Goal: Use online tool/utility: Utilize a website feature to perform a specific function

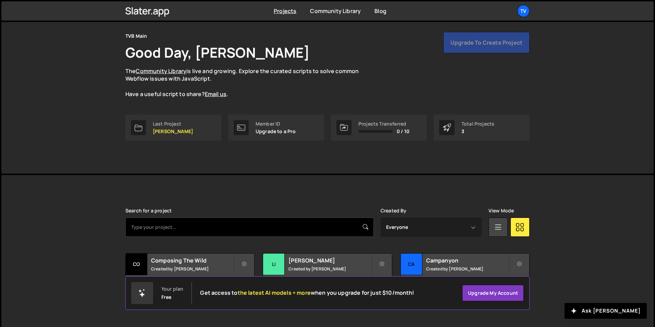
scroll to position [26, 0]
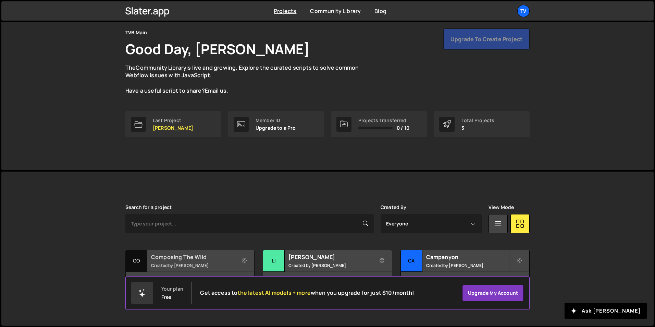
click at [169, 264] on small "Created by Raj" at bounding box center [192, 265] width 83 height 6
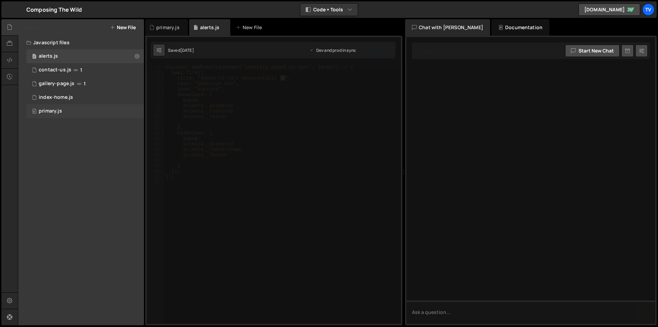
click at [48, 113] on div "primary.js" at bounding box center [50, 111] width 23 height 6
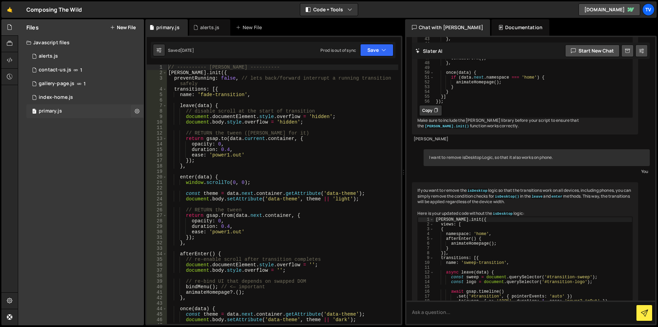
scroll to position [648, 0]
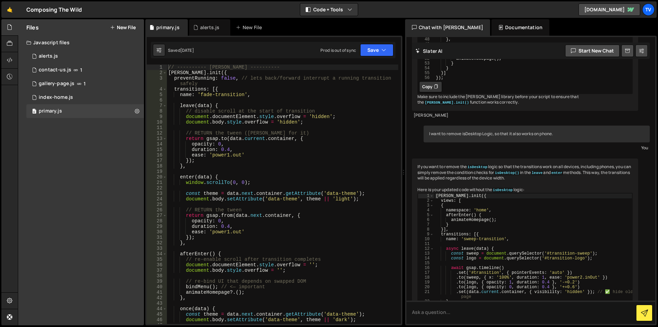
type textarea "const theme = data.next.container.getAttribute('data-theme');"
click at [303, 195] on div "// ---------- [PERSON_NAME] ---------- [PERSON_NAME] . init ({ preventRunning :…" at bounding box center [282, 199] width 231 height 270
click at [90, 94] on div "0 index-home.js 0" at bounding box center [85, 98] width 118 height 14
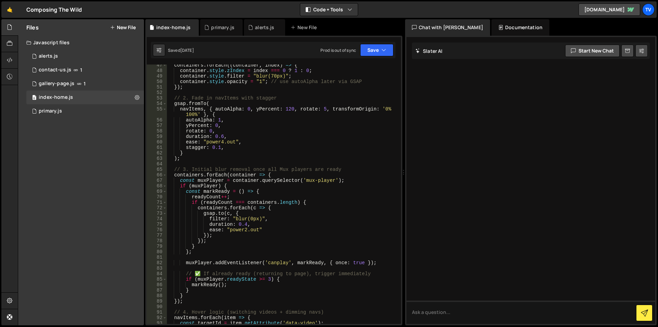
scroll to position [0, 0]
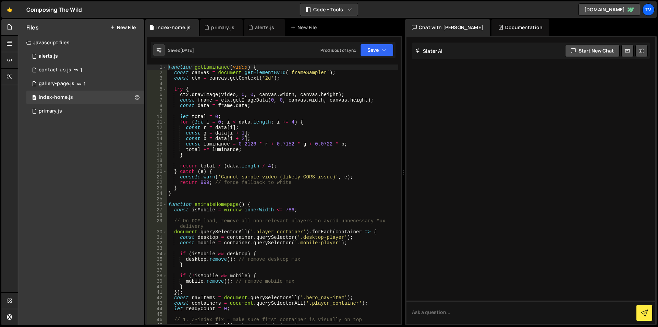
type textarea "}"
click at [258, 189] on div "function getLuminance ( video ) { const canvas = document . getElementById ( 'f…" at bounding box center [282, 199] width 231 height 270
click at [7, 53] on div at bounding box center [9, 60] width 17 height 16
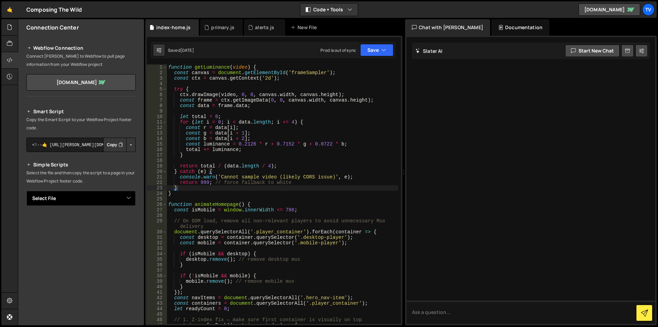
click at [77, 202] on select "Select File alerts.js contact-us.js gallery-page.js index-home.js primary.js" at bounding box center [80, 198] width 109 height 15
select select "41188"
click at [26, 191] on select "Select File alerts.js contact-us.js gallery-page.js index-home.js primary.js" at bounding box center [80, 198] width 109 height 15
click at [109, 224] on button "Copy" at bounding box center [114, 221] width 23 height 14
click at [65, 204] on select "Select File alerts.js contact-us.js gallery-page.js index-home.js primary.js" at bounding box center [80, 198] width 109 height 15
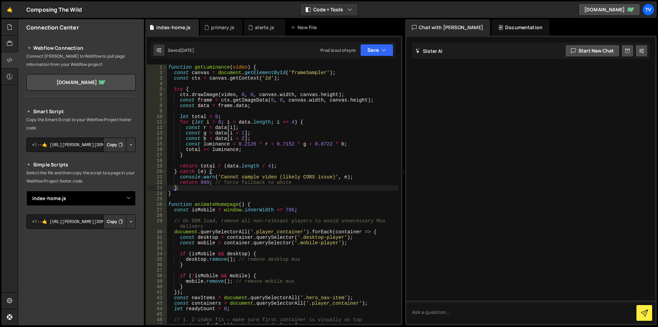
select select "41212"
click at [26, 191] on select "Select File alerts.js contact-us.js gallery-page.js index-home.js primary.js" at bounding box center [80, 198] width 109 height 15
click at [111, 231] on div "Smart Script Copy the Smart Script to your Webflow Project footer code. <!--🤙 […" at bounding box center [80, 238] width 109 height 263
click at [109, 221] on button "Copy" at bounding box center [114, 221] width 23 height 14
click at [3, 36] on div at bounding box center [9, 44] width 17 height 16
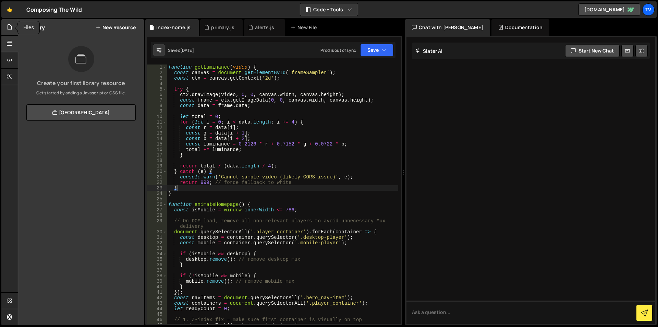
click at [6, 27] on div at bounding box center [9, 27] width 17 height 16
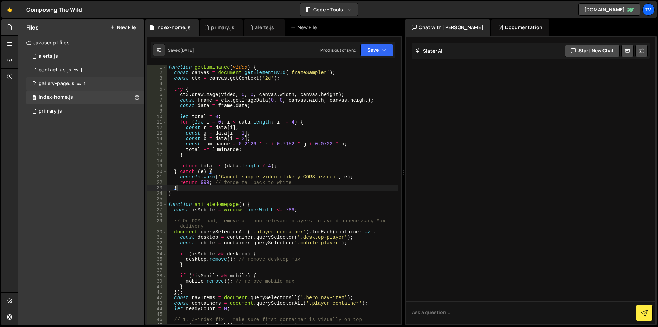
click at [63, 85] on div "gallery-page.js" at bounding box center [57, 84] width 36 height 6
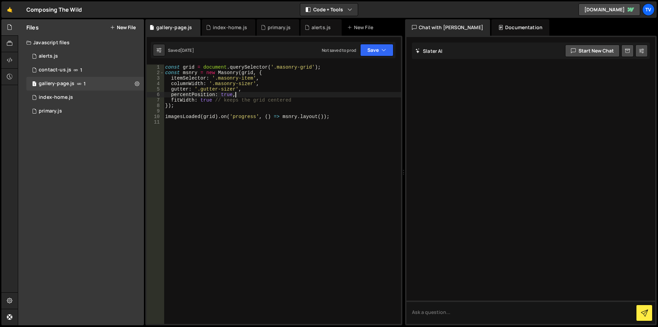
click at [292, 95] on div "const grid = document . querySelector ( '.masonry-grid' ) ; const msnry = new M…" at bounding box center [282, 199] width 237 height 270
click at [216, 91] on div "const grid = document . querySelector ( '.masonry-grid' ) ; const msnry = new M…" at bounding box center [282, 199] width 237 height 270
type textarea "gutter: '.gutter-sizer',"
click at [136, 84] on icon at bounding box center [137, 83] width 5 height 7
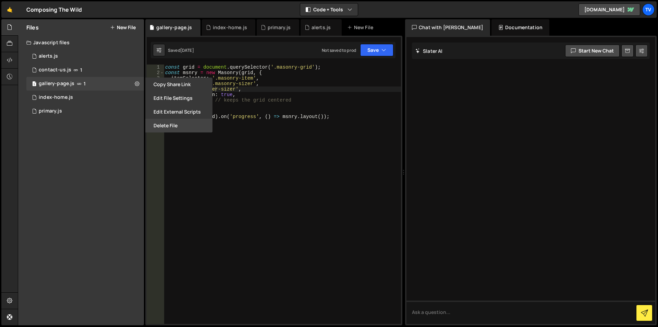
click at [165, 128] on button "Delete File" at bounding box center [178, 126] width 67 height 14
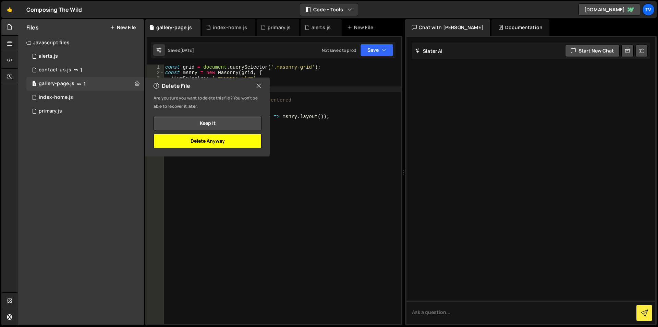
click at [219, 143] on button "Delete Anyway" at bounding box center [208, 141] width 108 height 14
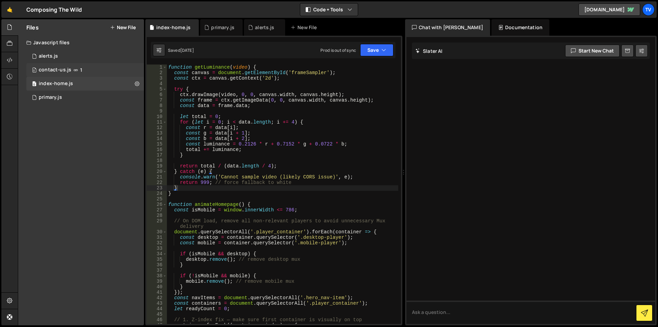
click at [95, 74] on div "0 contact-us.js 1" at bounding box center [85, 70] width 118 height 14
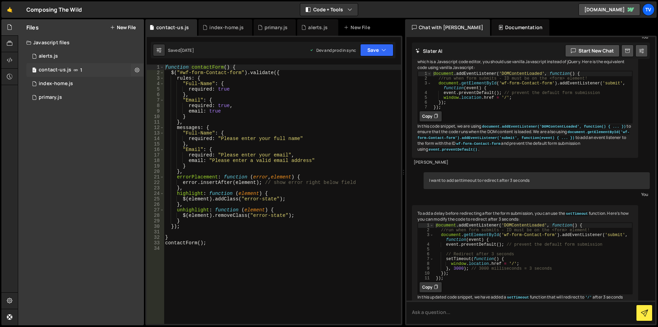
scroll to position [348, 0]
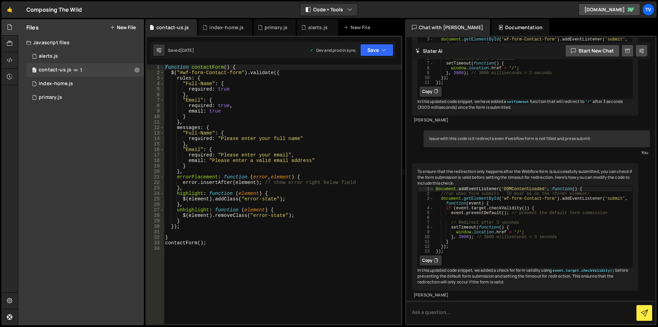
type textarea "},"
click at [205, 95] on div "function contactForm ( ) { $ ( "#wf-form-Contact-form" ) . validate ({ rules : …" at bounding box center [282, 199] width 237 height 270
click at [4, 60] on div at bounding box center [9, 60] width 17 height 16
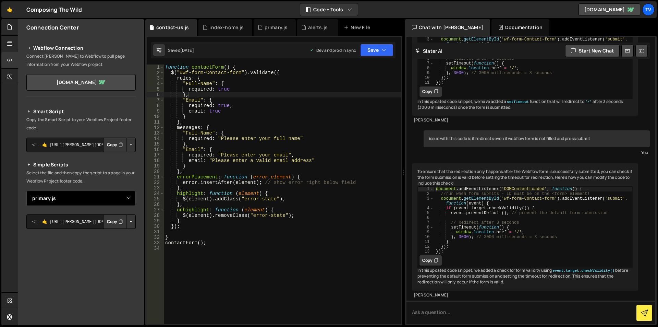
click at [69, 192] on select "Select File alerts.js contact-us.js gallery-page.js index-home.js primary.js" at bounding box center [80, 198] width 109 height 15
select select "41560"
click at [26, 191] on select "Select File alerts.js contact-us.js gallery-page.js index-home.js primary.js" at bounding box center [80, 198] width 109 height 15
click at [108, 218] on button "Copy" at bounding box center [114, 221] width 23 height 14
click at [8, 37] on div at bounding box center [9, 44] width 17 height 16
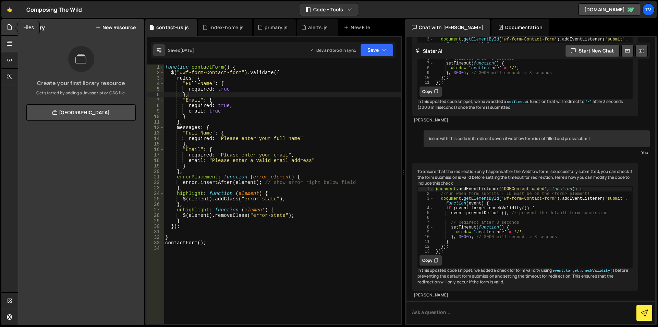
click at [11, 31] on div at bounding box center [9, 27] width 17 height 16
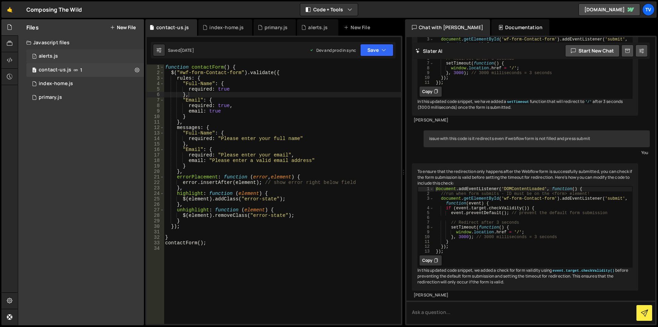
click at [61, 53] on div "1 alerts.js 0" at bounding box center [85, 56] width 118 height 14
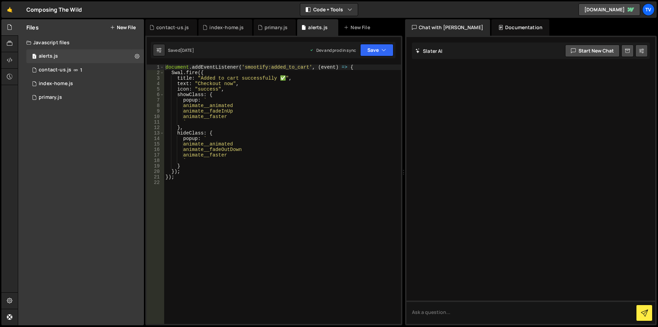
type textarea "animate__animated"
click at [263, 145] on div "document . addEventListener ( 'smootify:added_to_cart' , ( event ) => { Swal . …" at bounding box center [282, 199] width 237 height 270
click at [182, 182] on div "document . addEventListener ( 'smootify:added_to_cart' , ( event ) => { Swal . …" at bounding box center [282, 199] width 237 height 270
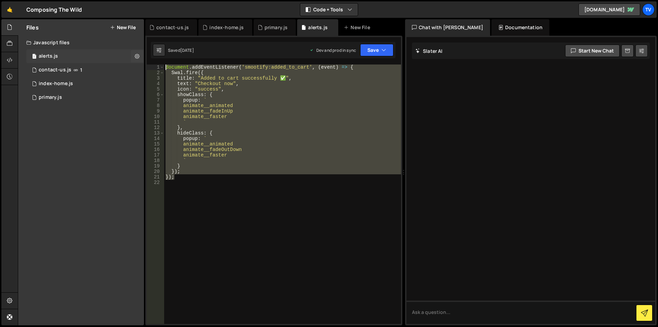
drag, startPoint x: 186, startPoint y: 178, endPoint x: 142, endPoint y: 63, distance: 123.6
click at [142, 63] on div "Files New File Javascript files 1 alerts.js 0 0 contact-us.js 1 0 index-home.js…" at bounding box center [338, 172] width 640 height 306
click at [245, 132] on div "document . addEventListener ( 'smootify:added_to_cart' , ( event ) => { Swal . …" at bounding box center [282, 193] width 237 height 259
type textarea "hideClass: {"
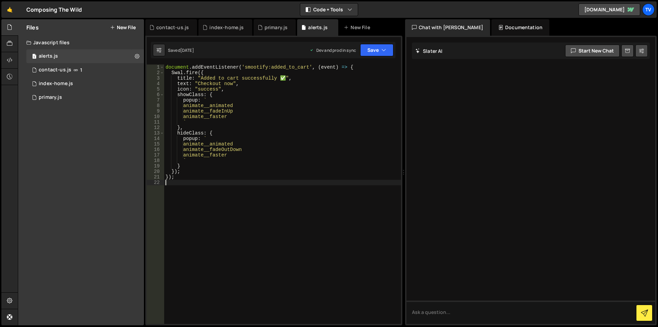
click at [182, 181] on div "document . addEventListener ( 'smootify:added_to_cart' , ( event ) => { Swal . …" at bounding box center [282, 199] width 237 height 270
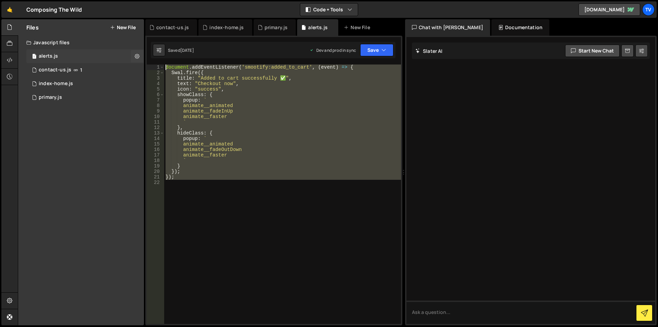
drag, startPoint x: 188, startPoint y: 180, endPoint x: 124, endPoint y: 53, distance: 141.5
click at [124, 53] on div "Files New File Javascript files 1 alerts.js 0 0 contact-us.js 1 0 index-home.js…" at bounding box center [338, 172] width 640 height 306
click at [214, 157] on div "document . addEventListener ( 'smootify:added_to_cart' , ( event ) => { Swal . …" at bounding box center [282, 193] width 237 height 259
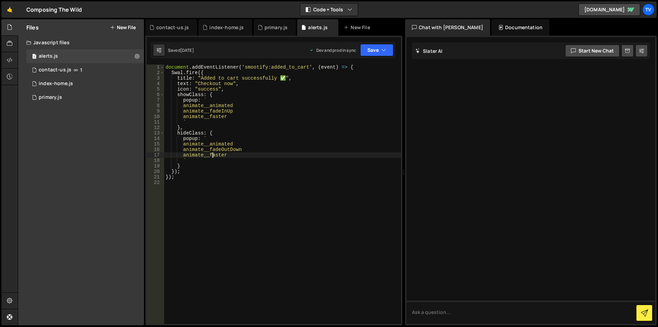
click at [205, 178] on div "document . addEventListener ( 'smootify:added_to_cart' , ( event ) => { Swal . …" at bounding box center [282, 199] width 237 height 270
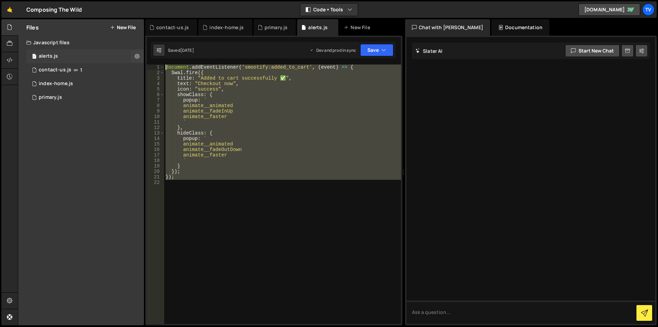
drag, startPoint x: 205, startPoint y: 183, endPoint x: 124, endPoint y: 55, distance: 152.3
click at [124, 55] on div "Files New File Javascript files 1 alerts.js 0 0 contact-us.js 1 0 index-home.js…" at bounding box center [338, 172] width 640 height 306
click at [220, 113] on div "document . addEventListener ( 'smootify:added_to_cart' , ( event ) => { Swal . …" at bounding box center [282, 193] width 237 height 259
type textarea "animate__fadeInUp"
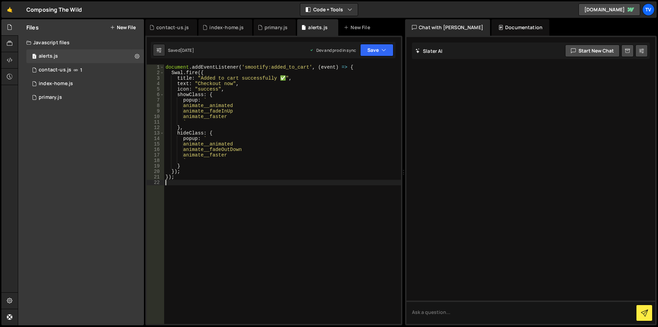
click at [206, 184] on div "document . addEventListener ( 'smootify:added_to_cart' , ( event ) => { Swal . …" at bounding box center [282, 199] width 237 height 270
click at [135, 55] on icon at bounding box center [137, 56] width 5 height 7
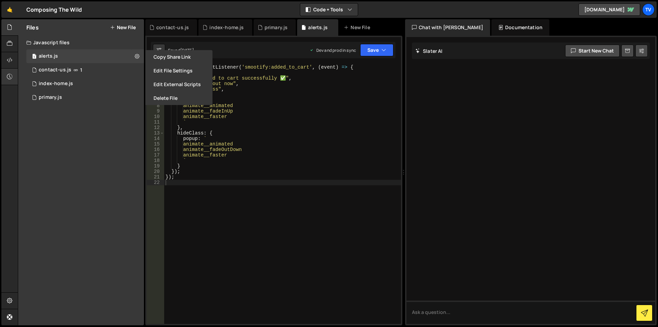
click at [5, 82] on div at bounding box center [9, 77] width 17 height 16
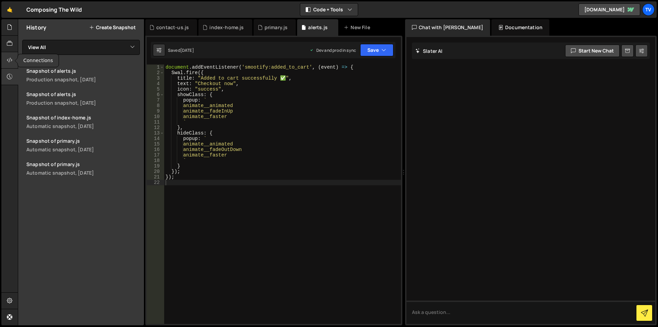
click at [7, 58] on div at bounding box center [9, 60] width 17 height 16
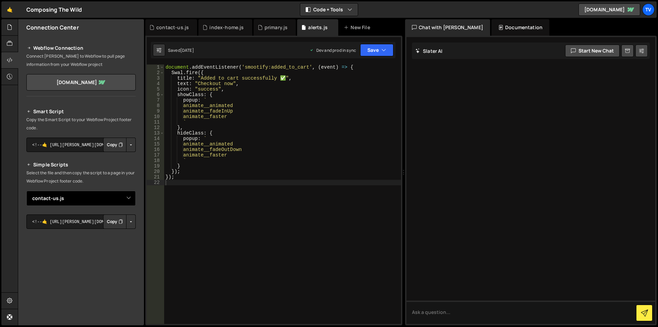
click at [76, 194] on select "Select File alerts.js contact-us.js gallery-page.js index-home.js primary.js" at bounding box center [80, 198] width 109 height 15
select select "45627"
click at [26, 191] on select "Select File alerts.js contact-us.js gallery-page.js index-home.js primary.js" at bounding box center [80, 198] width 109 height 15
click at [128, 222] on button "Button group with nested dropdown" at bounding box center [131, 221] width 10 height 14
click at [119, 233] on link "Copy Staging Script" at bounding box center [101, 235] width 67 height 10
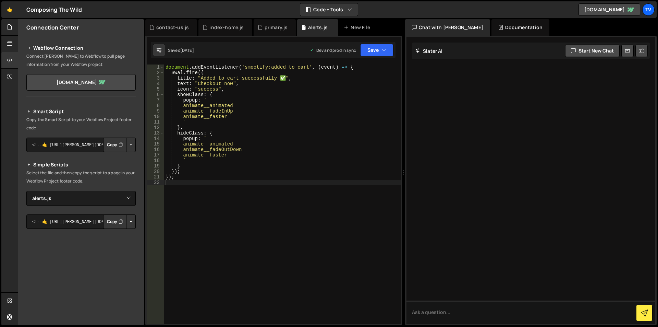
click at [111, 217] on button "Copy" at bounding box center [114, 221] width 23 height 14
click at [130, 221] on button "Button group with nested dropdown" at bounding box center [131, 221] width 10 height 14
click at [116, 235] on link "Copy Staging Script" at bounding box center [101, 235] width 67 height 10
drag, startPoint x: 108, startPoint y: 222, endPoint x: 81, endPoint y: 222, distance: 26.4
click at [107, 222] on button "Copy" at bounding box center [114, 221] width 23 height 14
